Goal: Task Accomplishment & Management: Use online tool/utility

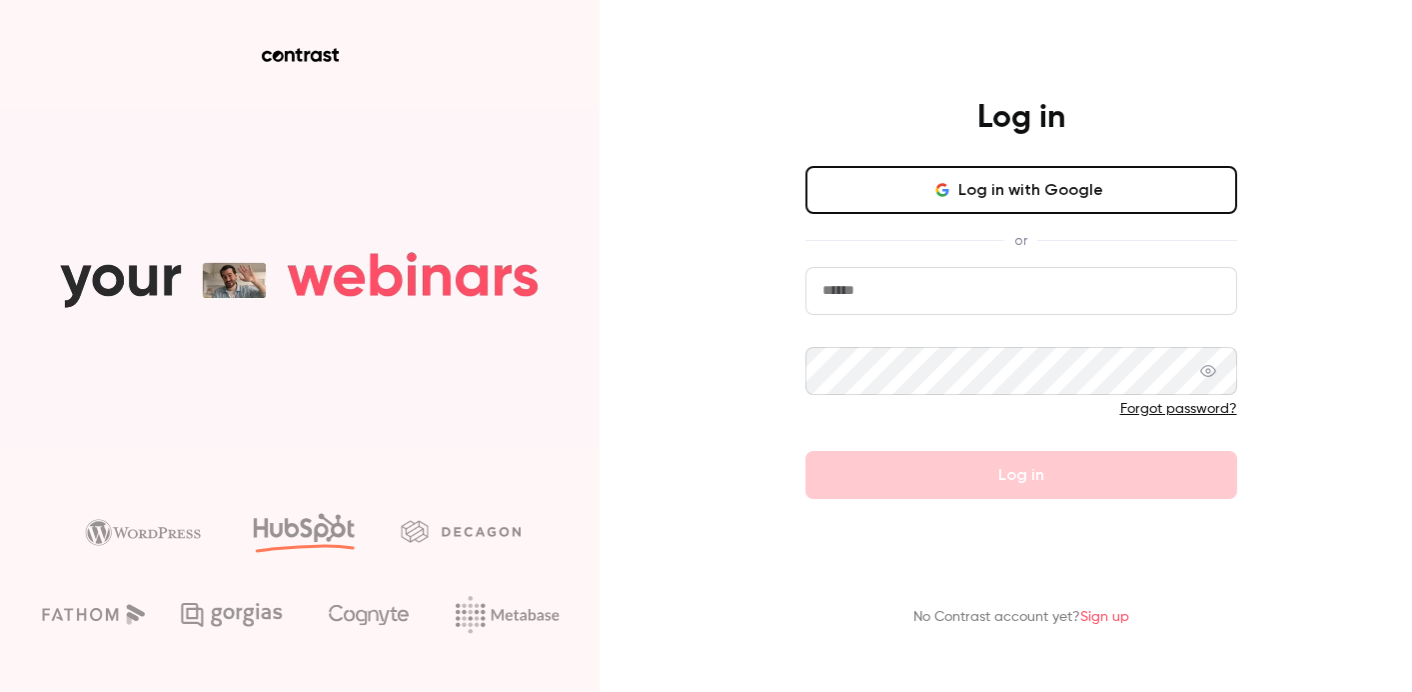
click at [950, 184] on icon "button" at bounding box center [942, 190] width 16 height 16
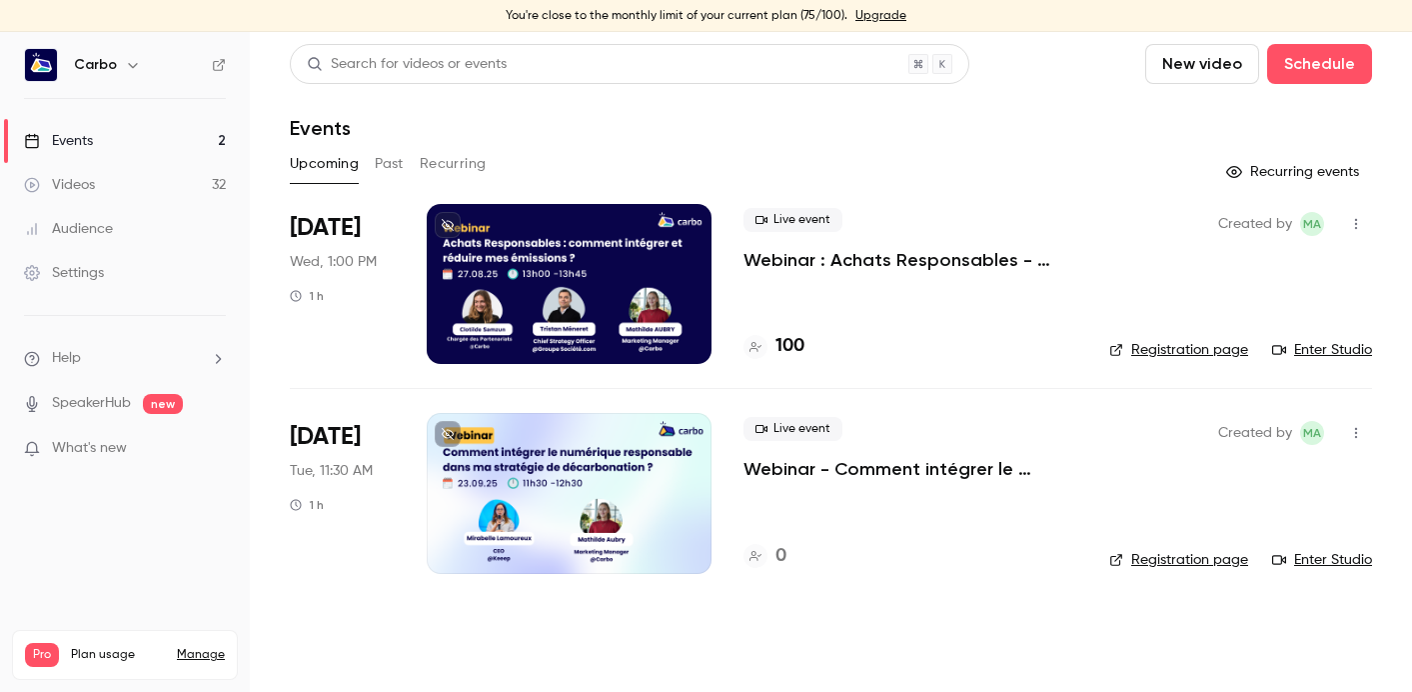
click at [1354, 229] on icon "button" at bounding box center [1356, 224] width 16 height 14
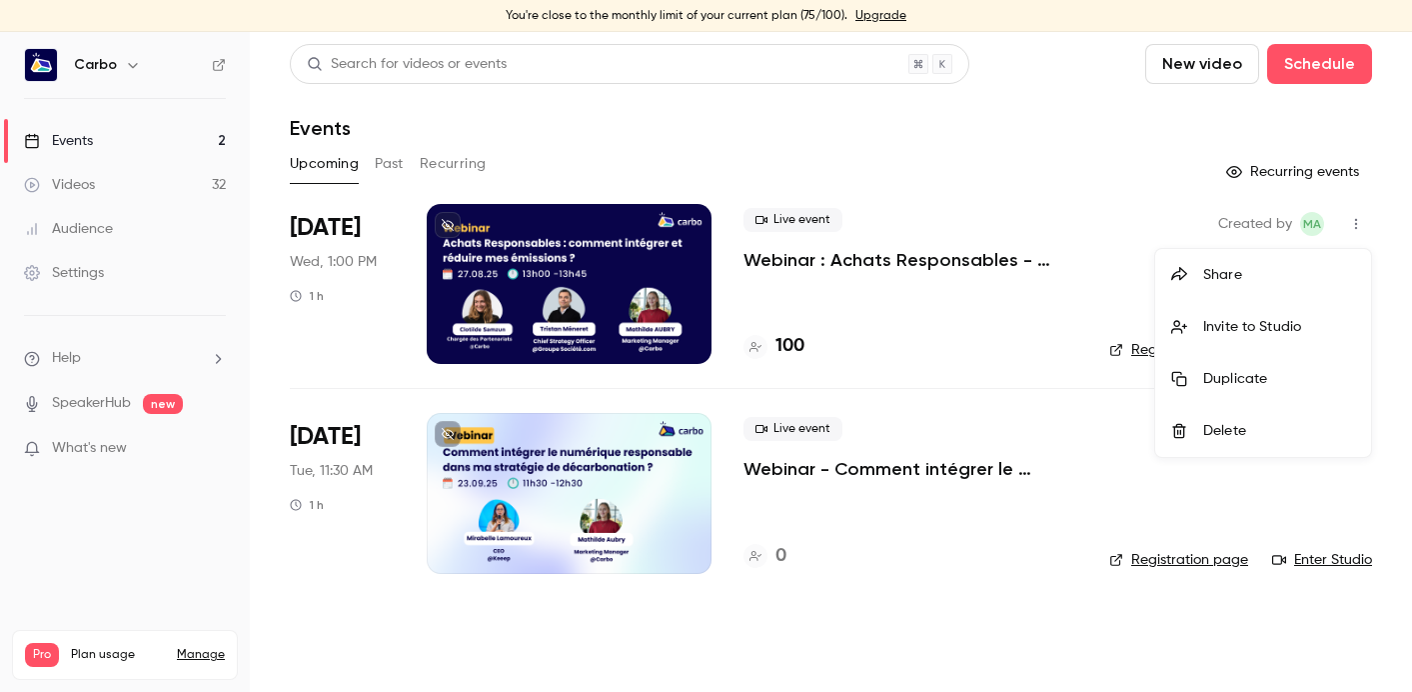
click at [614, 271] on div at bounding box center [706, 346] width 1412 height 692
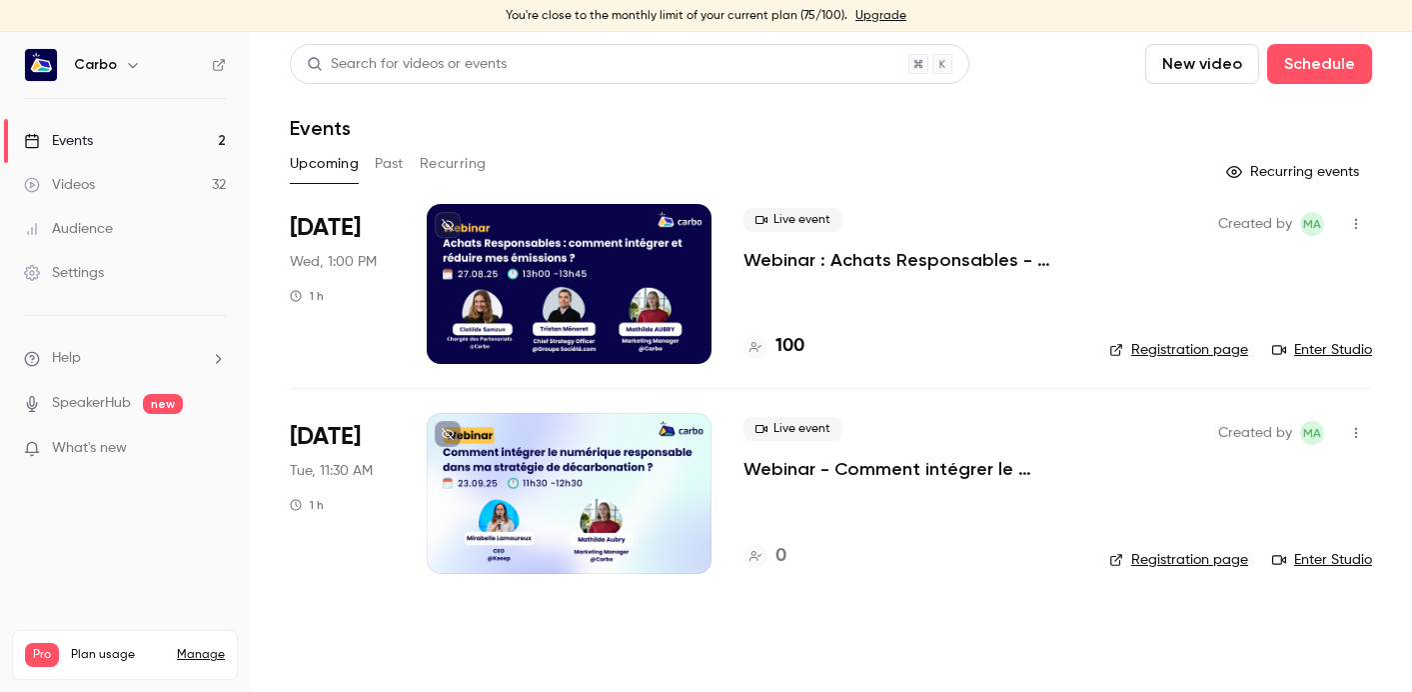
click at [650, 273] on div at bounding box center [569, 284] width 285 height 160
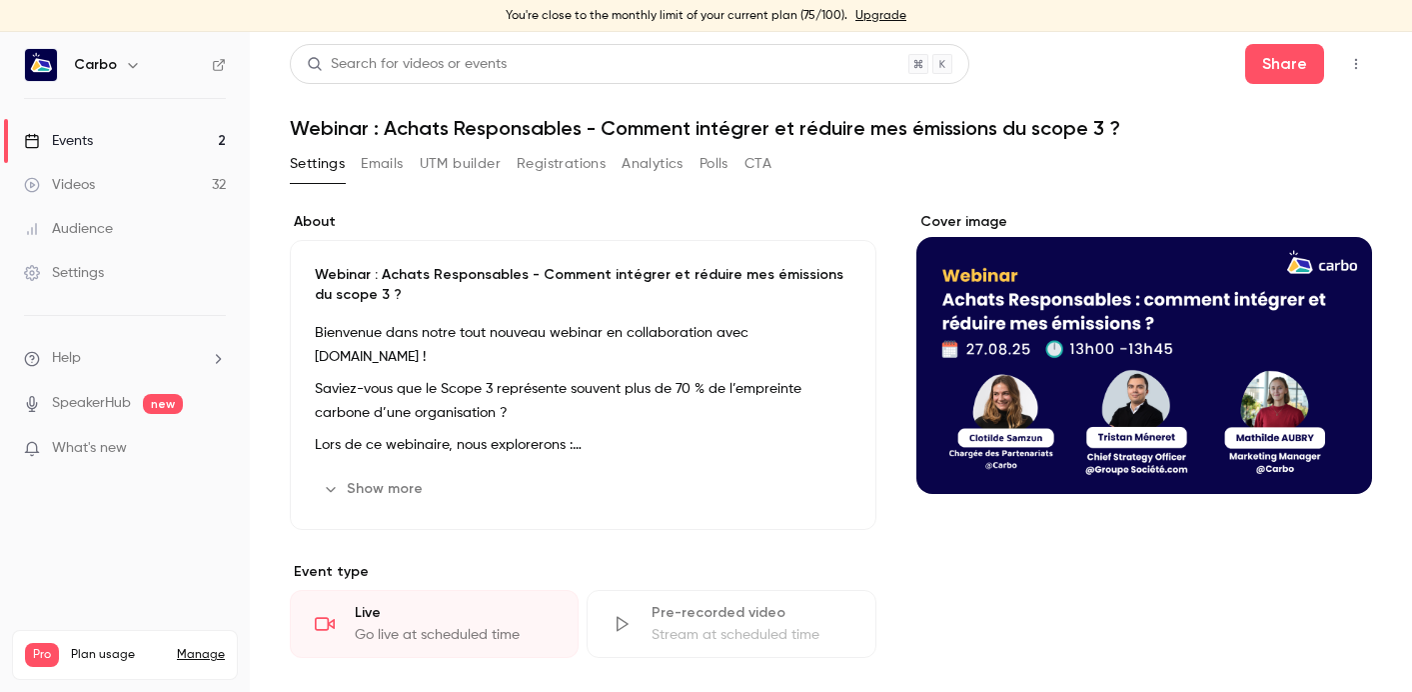
click at [1354, 62] on icon "button" at bounding box center [1356, 64] width 16 height 14
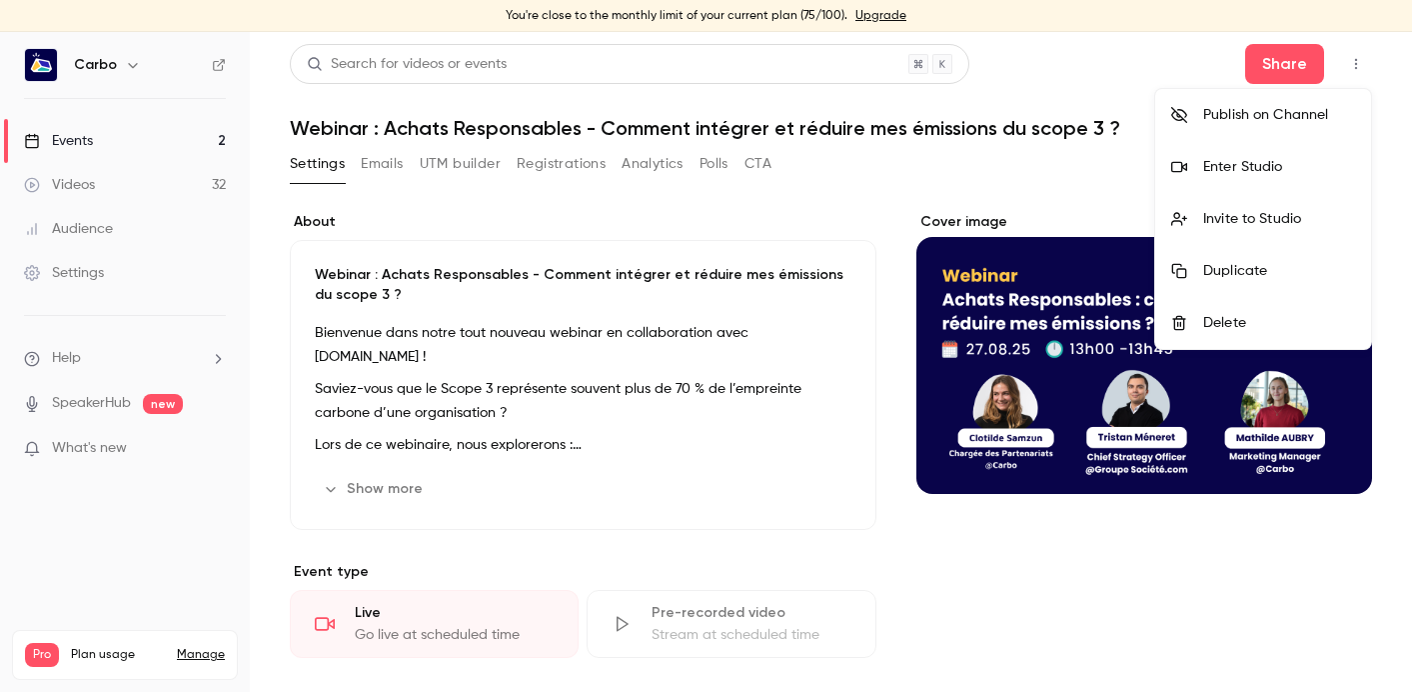
click at [1227, 168] on div "Enter Studio" at bounding box center [1279, 167] width 152 height 20
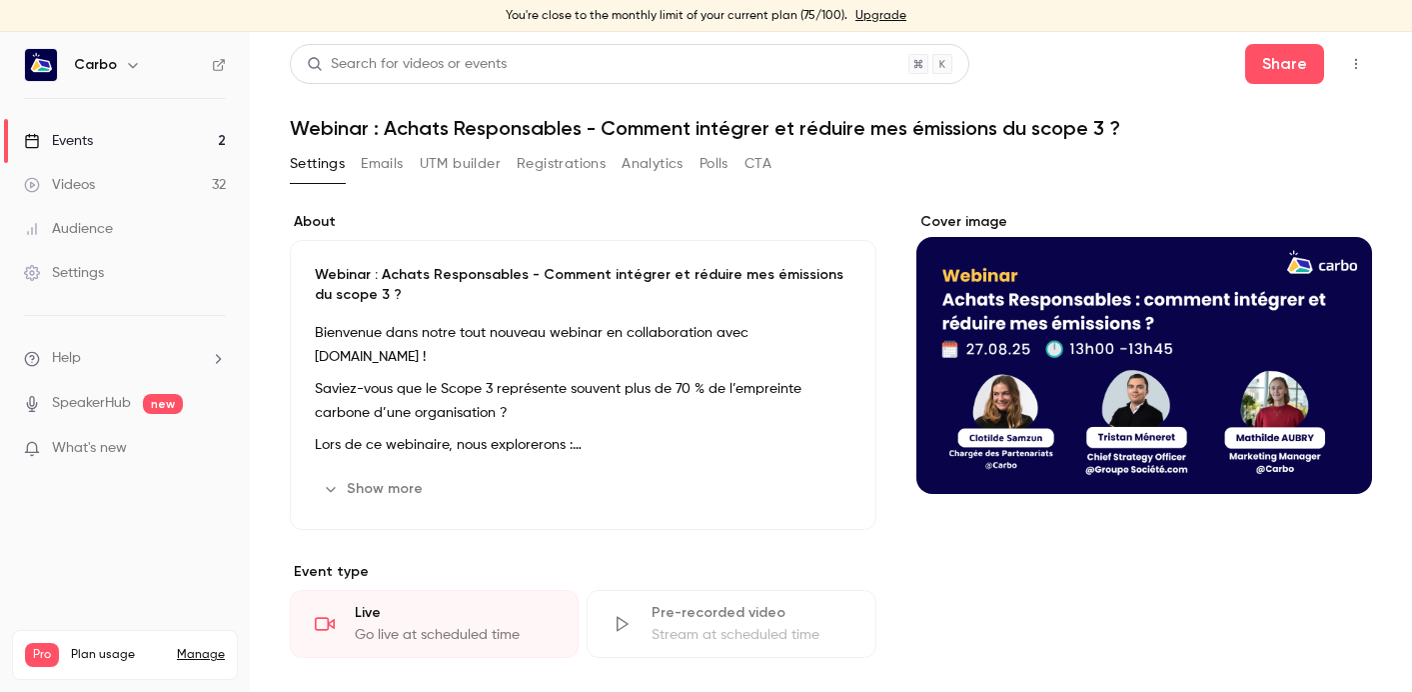
click at [559, 156] on button "Registrations" at bounding box center [561, 164] width 89 height 32
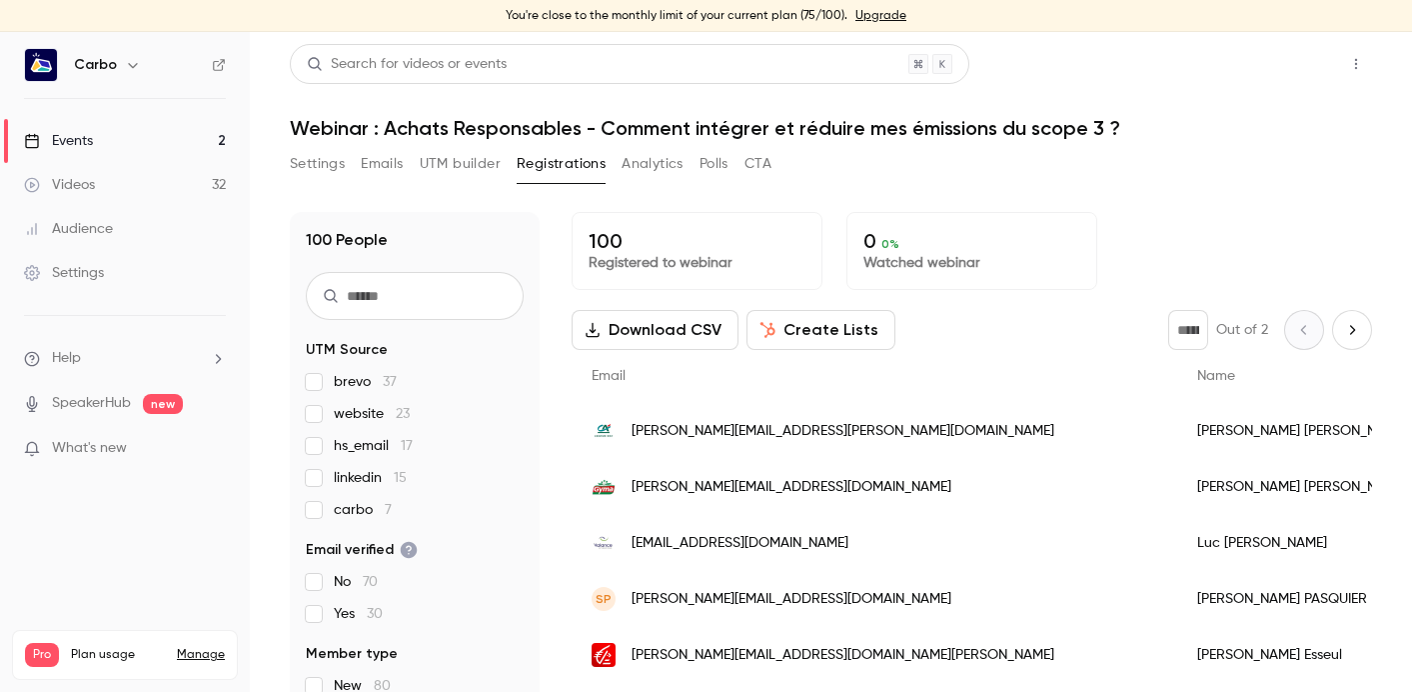
click at [1288, 62] on button "Share" at bounding box center [1284, 64] width 79 height 40
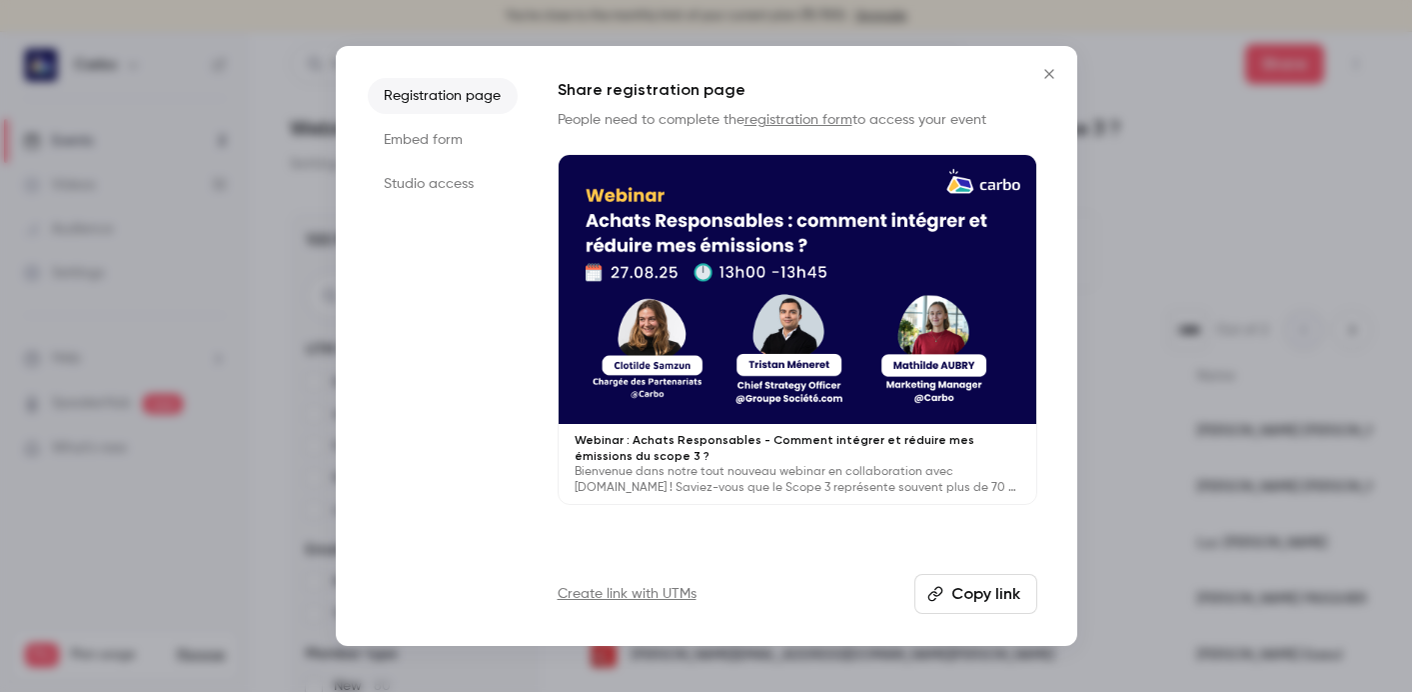
click at [409, 184] on li "Studio access" at bounding box center [443, 184] width 150 height 36
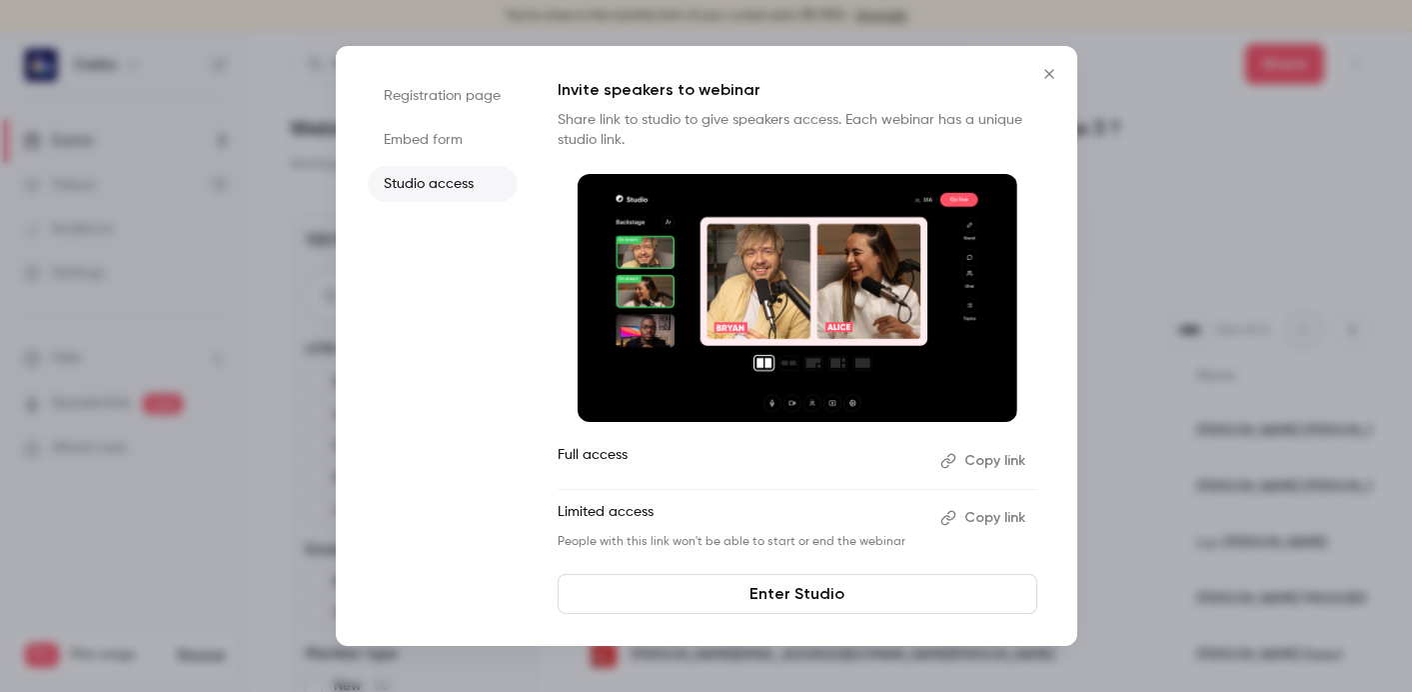
click at [989, 516] on button "Copy link" at bounding box center [984, 518] width 105 height 32
click at [1053, 71] on icon "Close" at bounding box center [1049, 74] width 24 height 16
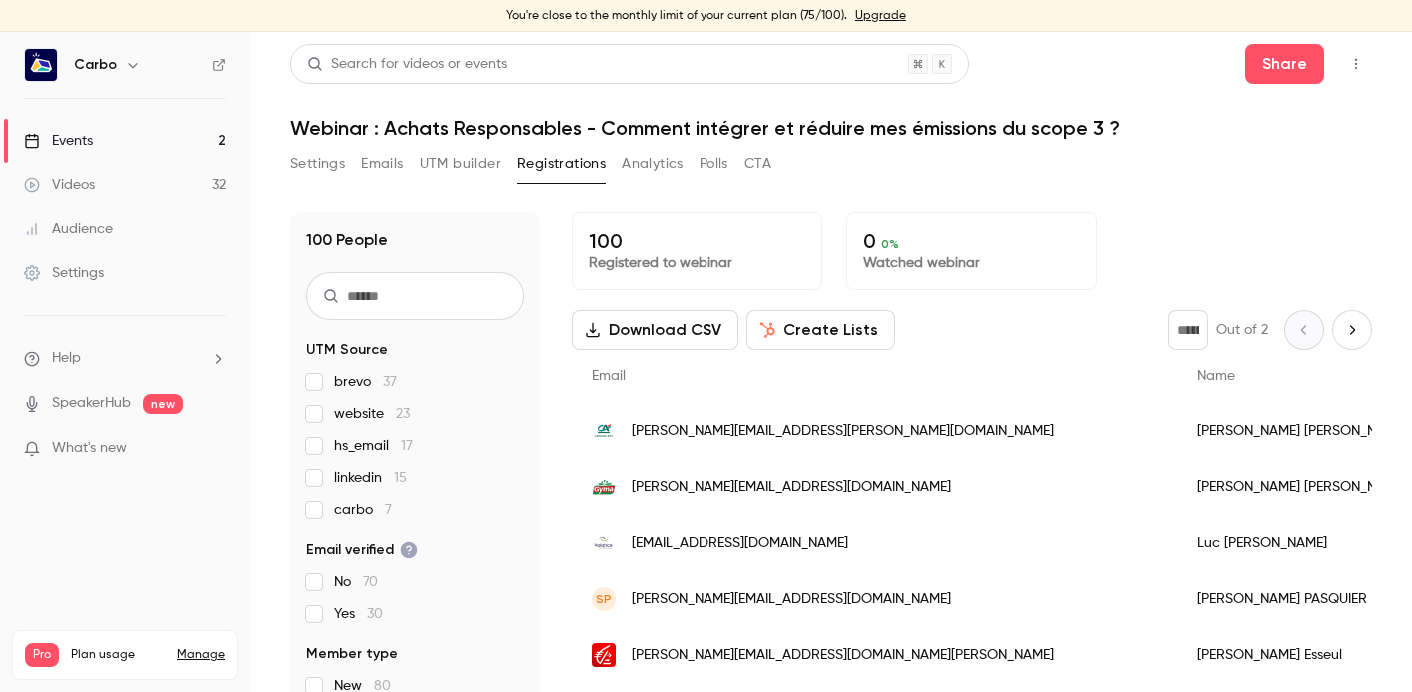
click at [340, 161] on button "Settings" at bounding box center [317, 164] width 55 height 32
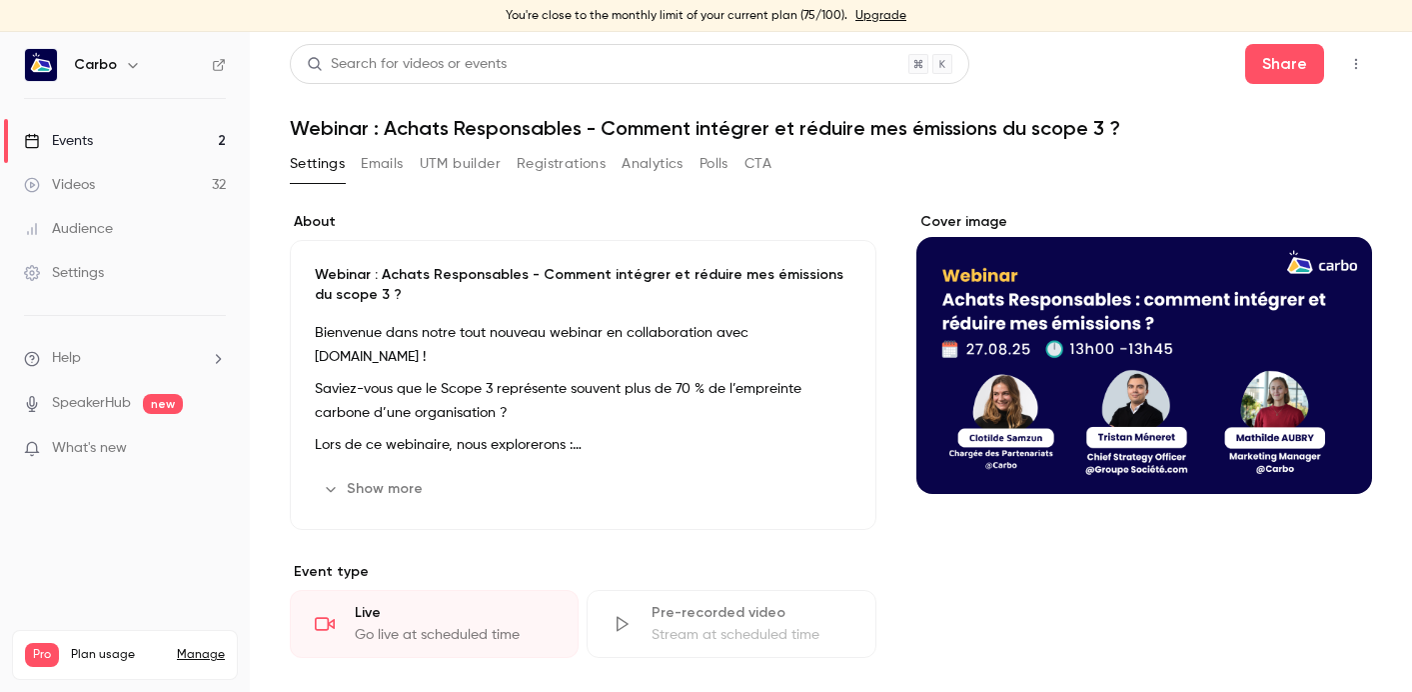
click at [1355, 59] on icon "button" at bounding box center [1356, 64] width 2 height 11
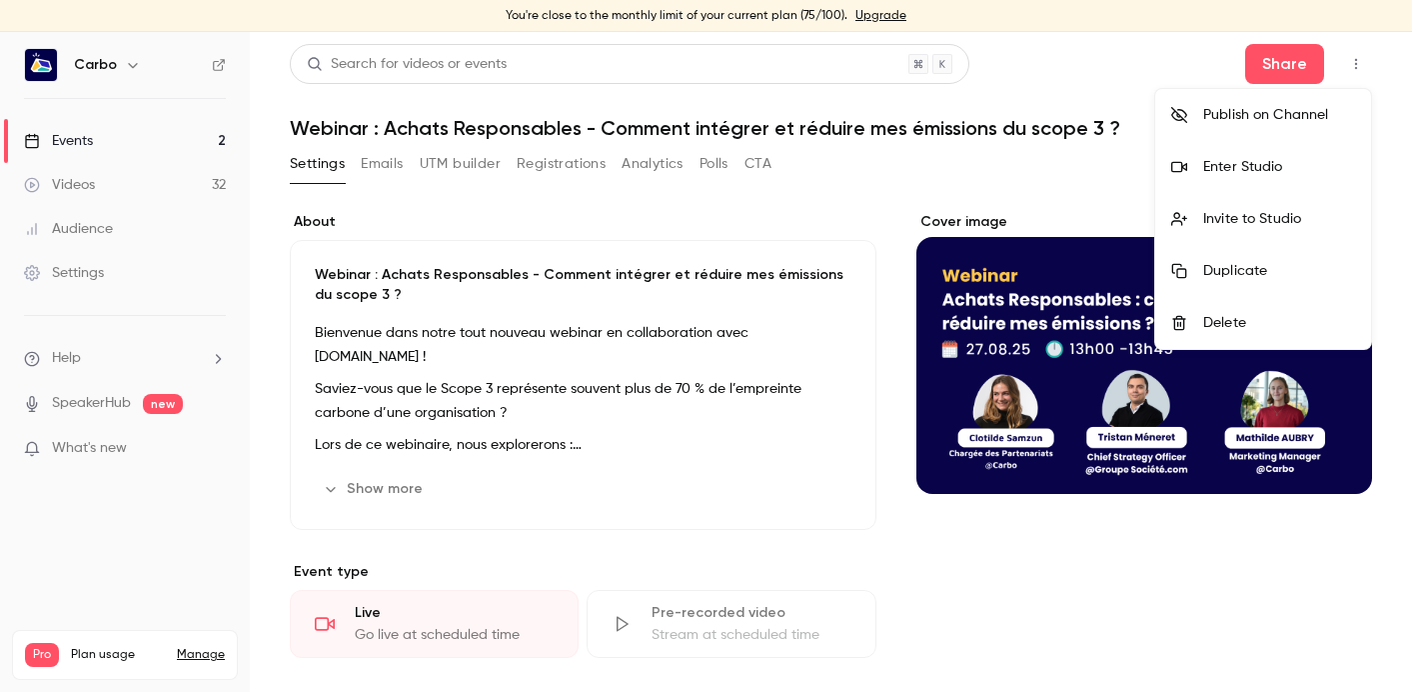
click at [1264, 160] on div "Enter Studio" at bounding box center [1279, 167] width 152 height 20
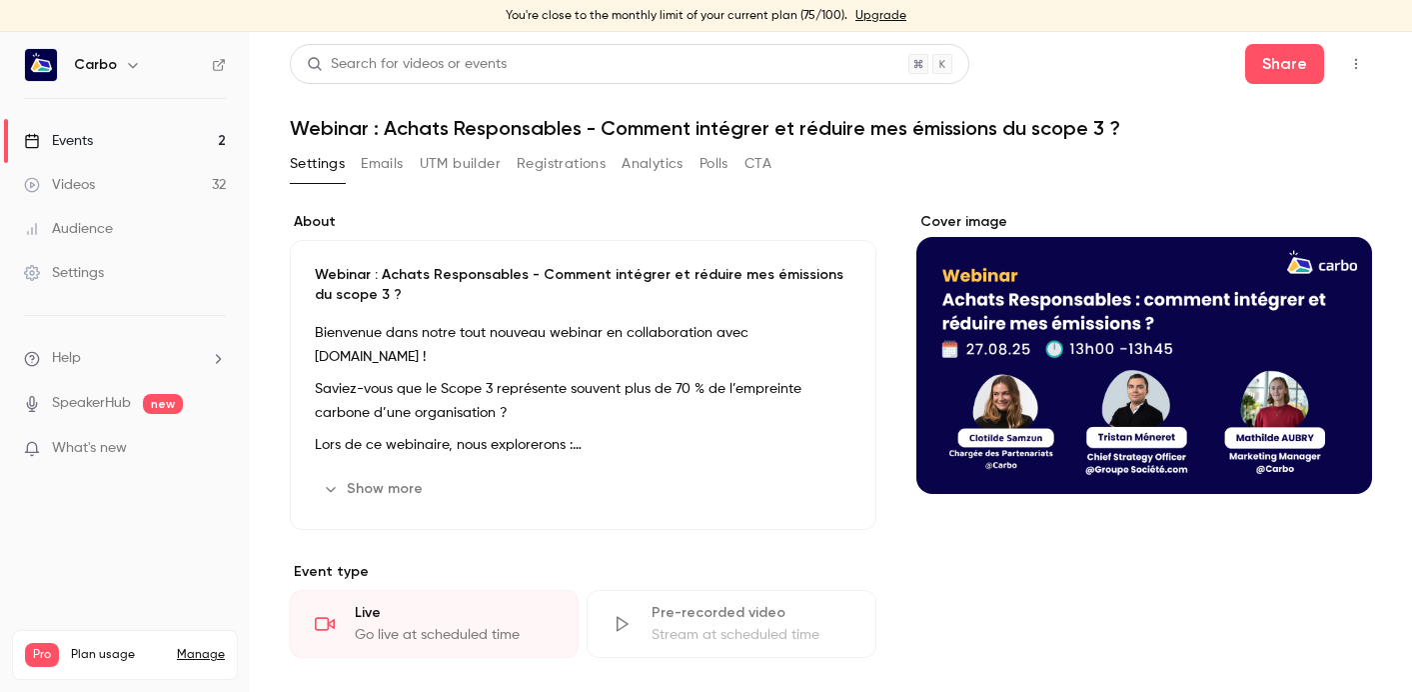
click at [545, 168] on button "Registrations" at bounding box center [561, 164] width 89 height 32
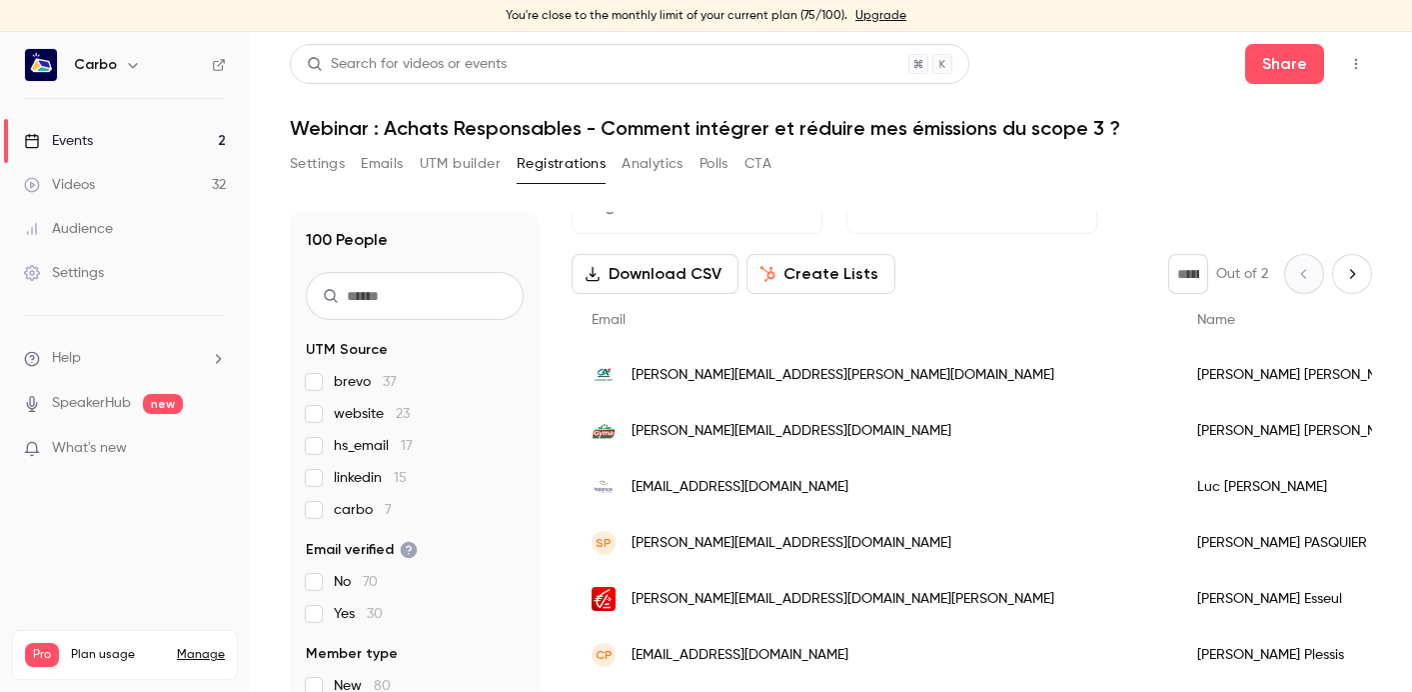
scroll to position [62, 0]
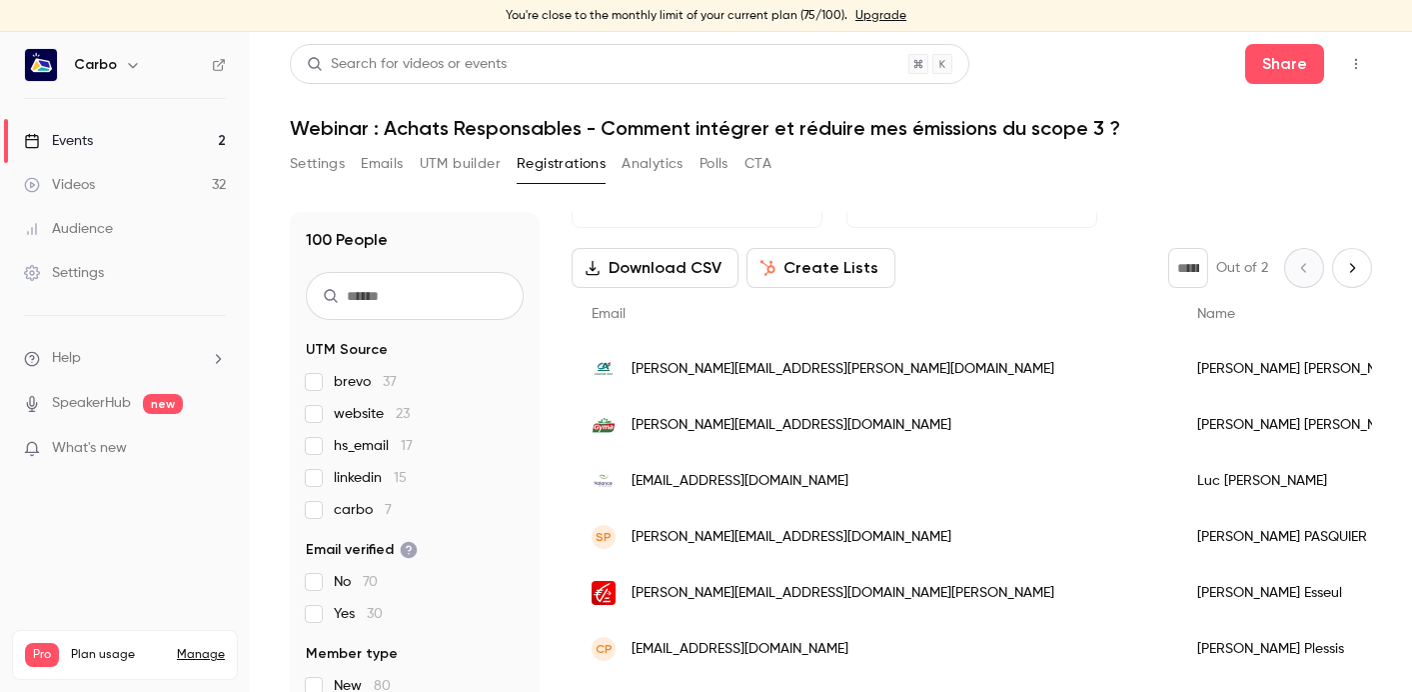
click at [1347, 65] on button "button" at bounding box center [1356, 64] width 32 height 32
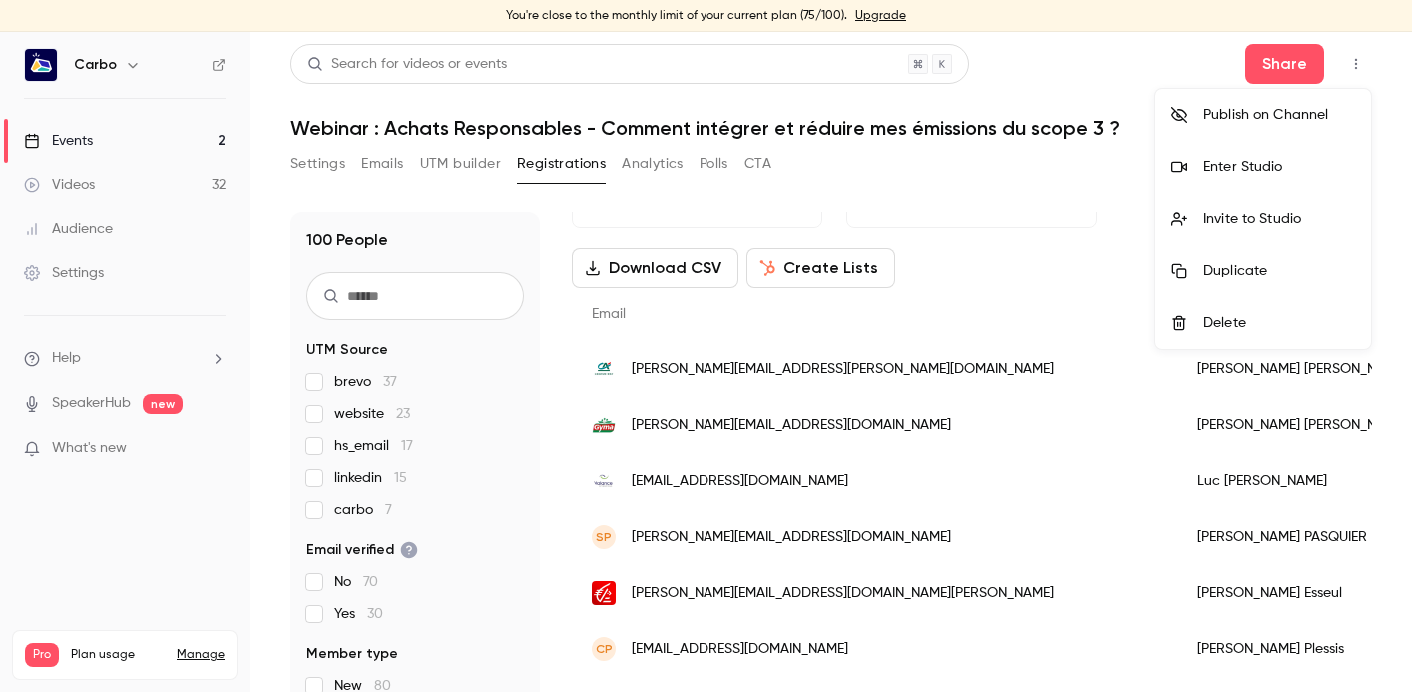
click at [1251, 166] on div "Enter Studio" at bounding box center [1279, 167] width 152 height 20
